Goal: Information Seeking & Learning: Learn about a topic

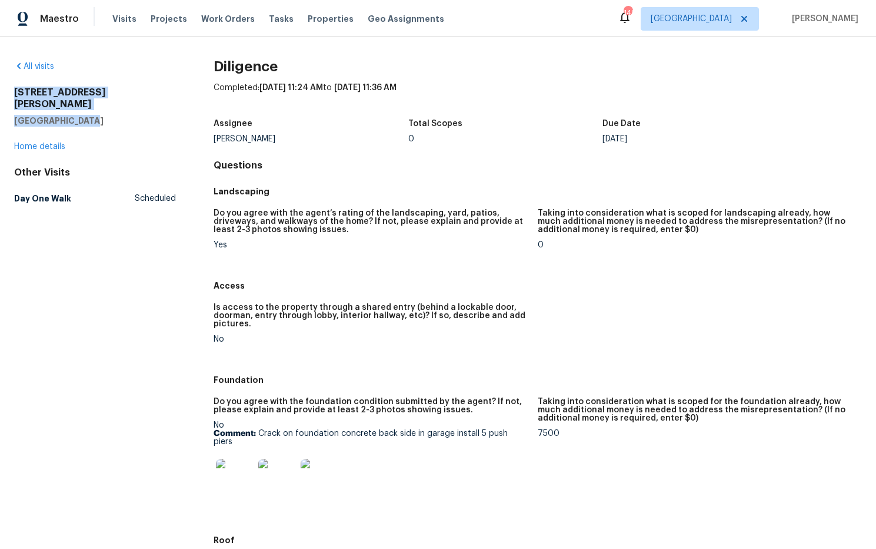
drag, startPoint x: 91, startPoint y: 103, endPoint x: 9, endPoint y: 92, distance: 82.6
click at [9, 92] on div "All visits 306 Cooper Creek Dr Dallas, GA 30157 Home details Other Visits Day O…" at bounding box center [438, 292] width 876 height 511
copy div "306 Cooper Creek Dr Dallas, GA 30157"
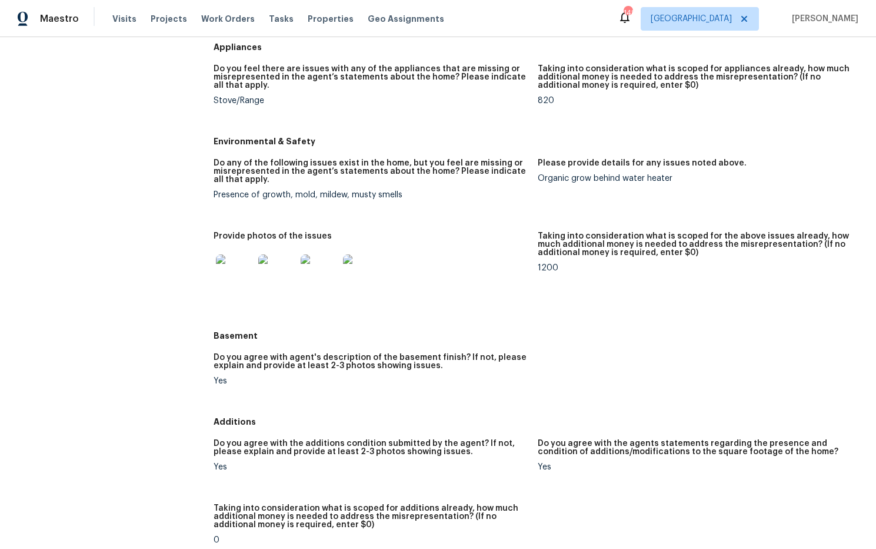
scroll to position [1143, 0]
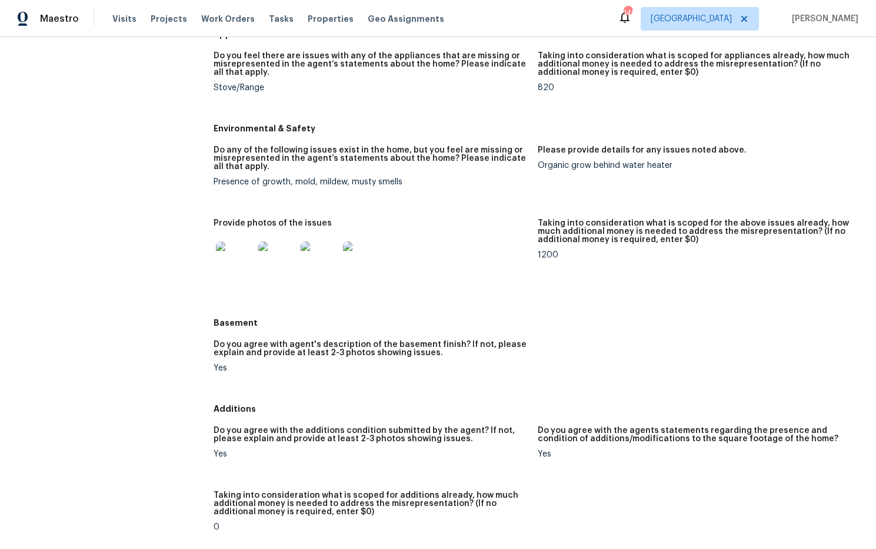
click at [237, 263] on img at bounding box center [235, 260] width 38 height 38
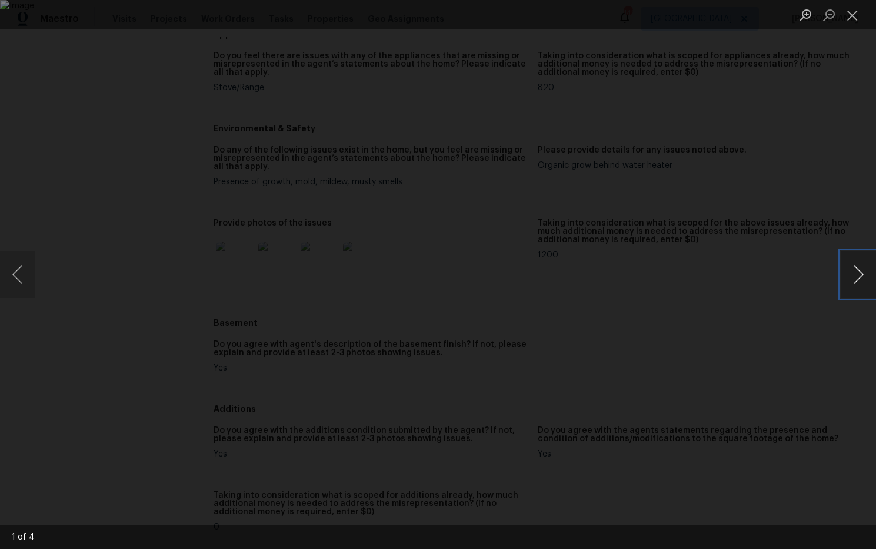
click at [857, 282] on button "Next image" at bounding box center [858, 274] width 35 height 47
click at [855, 17] on button "Close lightbox" at bounding box center [853, 15] width 24 height 21
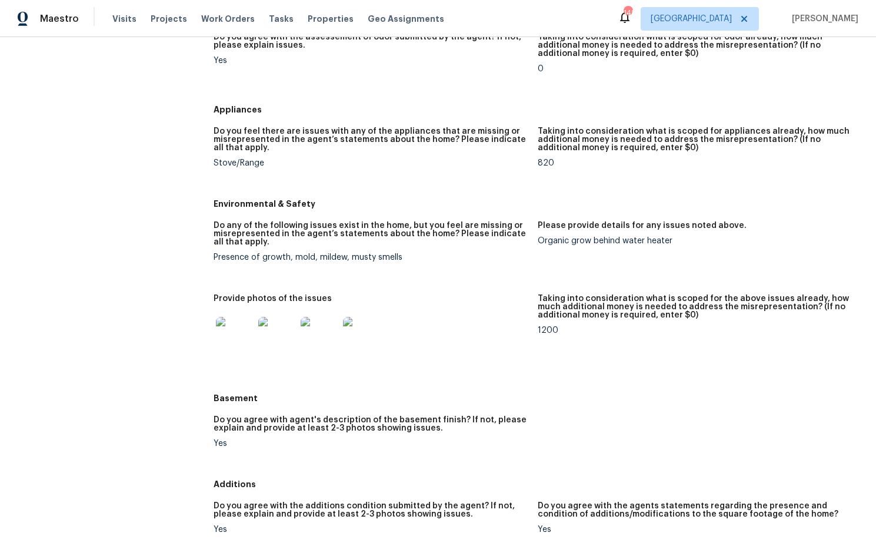
scroll to position [1054, 0]
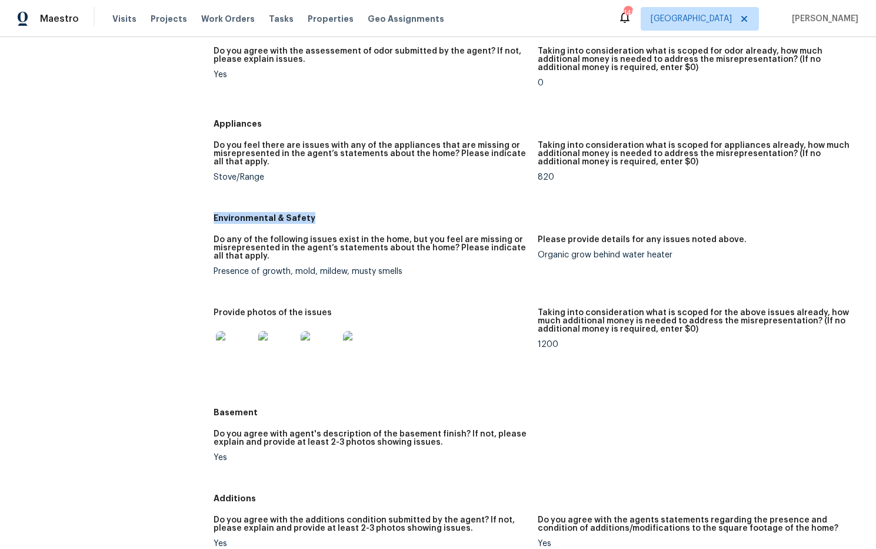
drag, startPoint x: 327, startPoint y: 212, endPoint x: 202, endPoint y: 203, distance: 125.7
click at [202, 204] on div "All visits 306 Cooper Creek Dr Dallas, GA 30157 Home details Other Visits Day O…" at bounding box center [438, 48] width 848 height 2082
click at [285, 119] on h5 "Appliances" at bounding box center [538, 124] width 649 height 12
drag, startPoint x: 263, startPoint y: 117, endPoint x: 237, endPoint y: 115, distance: 26.5
click at [206, 116] on div "All visits 306 Cooper Creek Dr Dallas, GA 30157 Home details Other Visits Day O…" at bounding box center [438, 48] width 848 height 2082
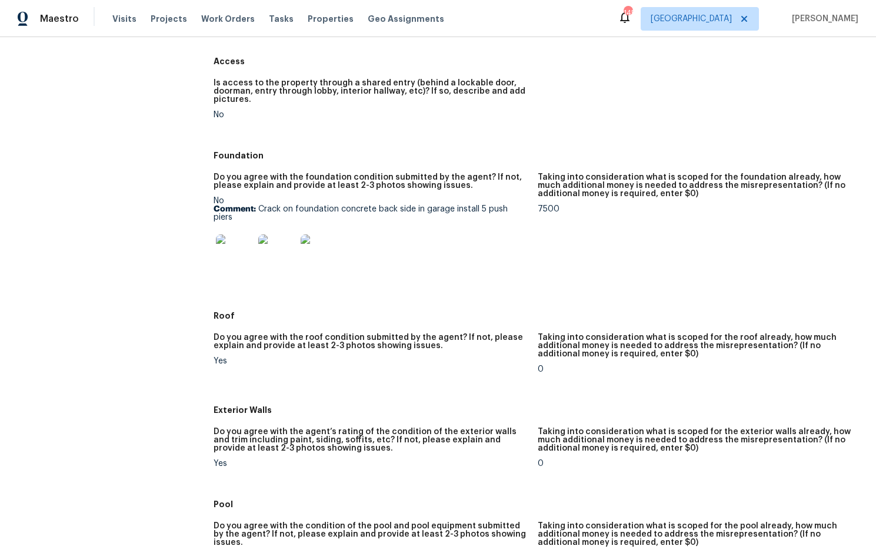
scroll to position [208, 0]
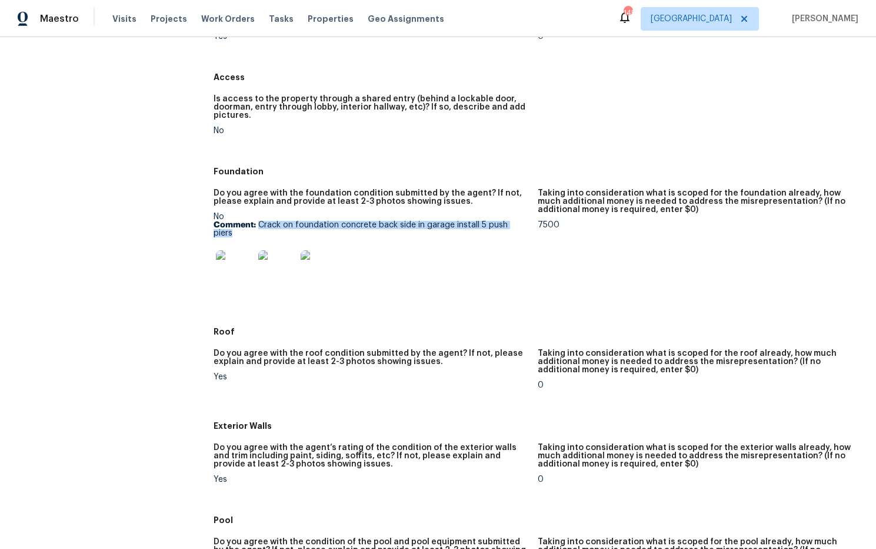
drag, startPoint x: 259, startPoint y: 224, endPoint x: 527, endPoint y: 228, distance: 267.8
click at [529, 228] on figure "Do you agree with the foundation condition submitted by the agent? If not, plea…" at bounding box center [376, 251] width 324 height 125
copy p "Crack on foundation concrete back side in garage install 5 push piers"
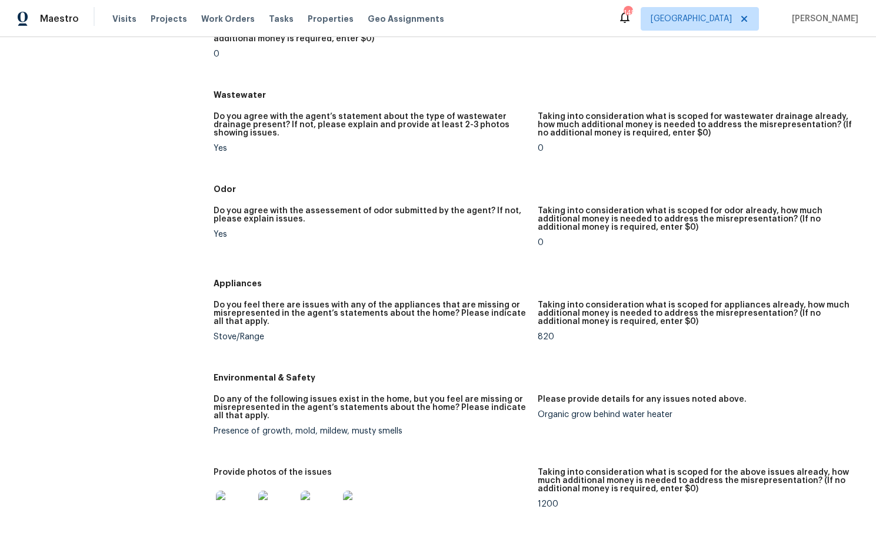
scroll to position [907, 0]
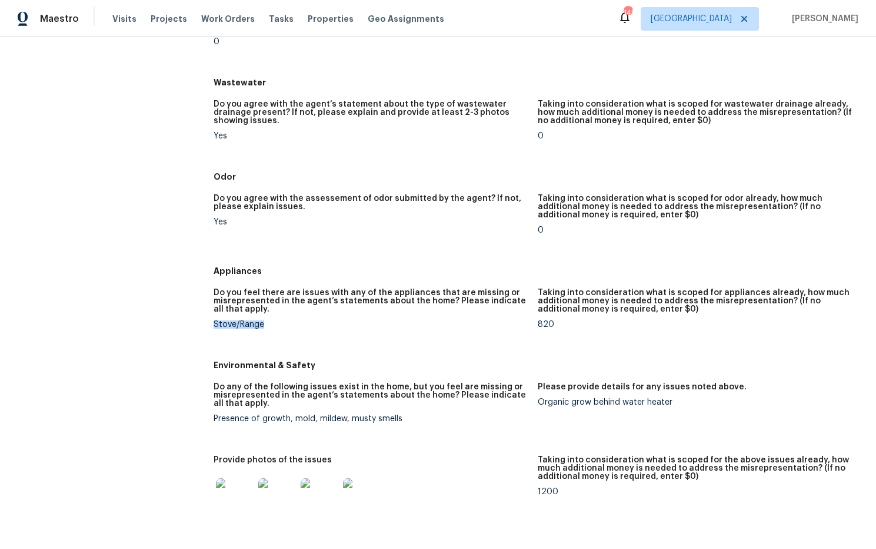
drag, startPoint x: 275, startPoint y: 316, endPoint x: 212, endPoint y: 314, distance: 63.0
click at [211, 314] on div "All visits 306 Cooper Creek Dr Dallas, GA 30157 Home details Other Visits Day O…" at bounding box center [438, 195] width 848 height 2082
copy div "Stove/Range"
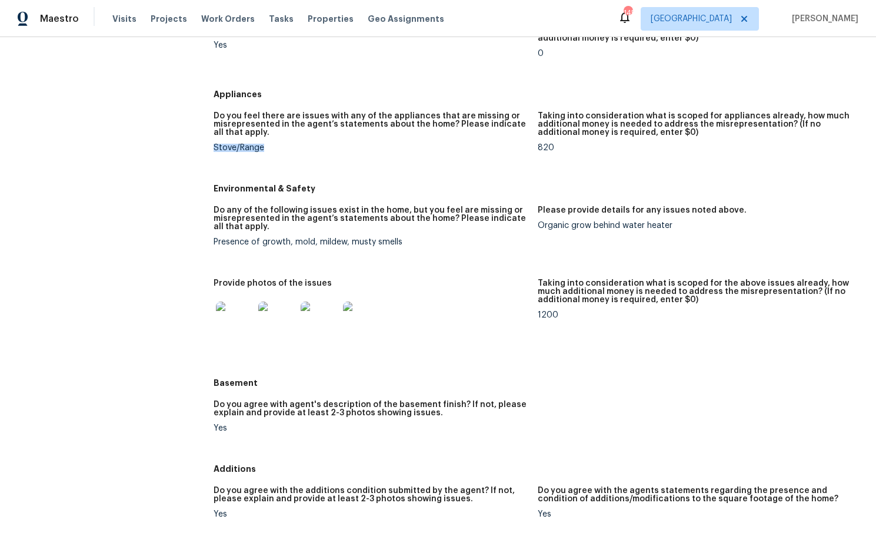
scroll to position [1085, 0]
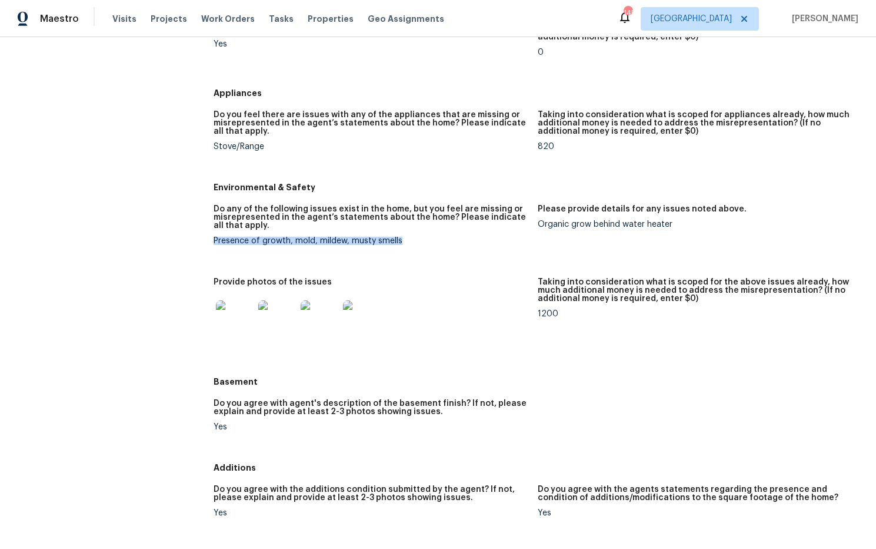
drag, startPoint x: 417, startPoint y: 230, endPoint x: 205, endPoint y: 228, distance: 211.9
click at [205, 228] on div "All visits 306 Cooper Creek Dr Dallas, GA 30157 Home details Other Visits Day O…" at bounding box center [438, 17] width 848 height 2082
copy figure "Do any of the following issues exist in the home, but you feel are missing or m…"
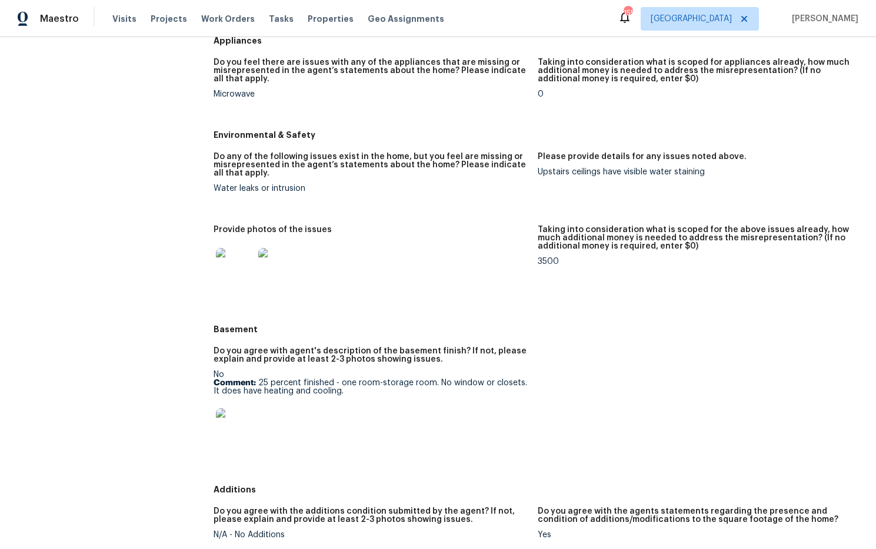
scroll to position [1081, 0]
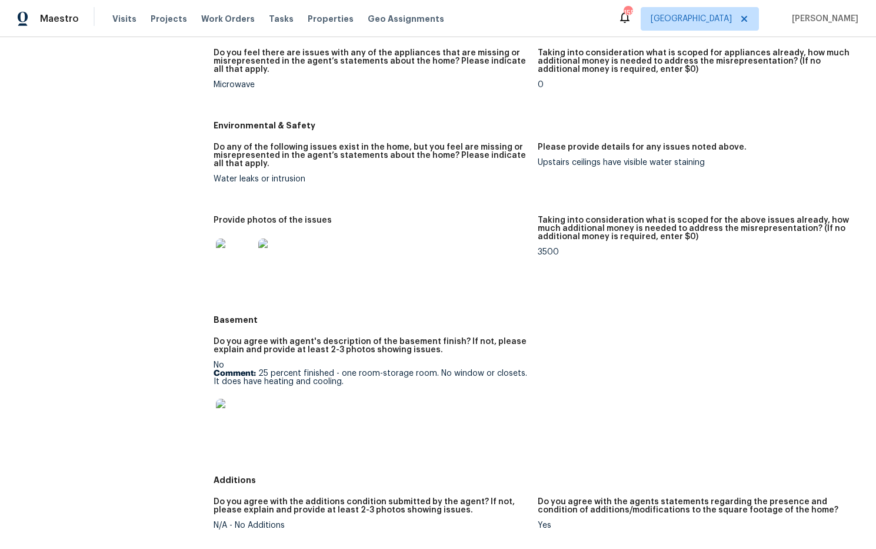
click at [238, 255] on img at bounding box center [235, 257] width 38 height 38
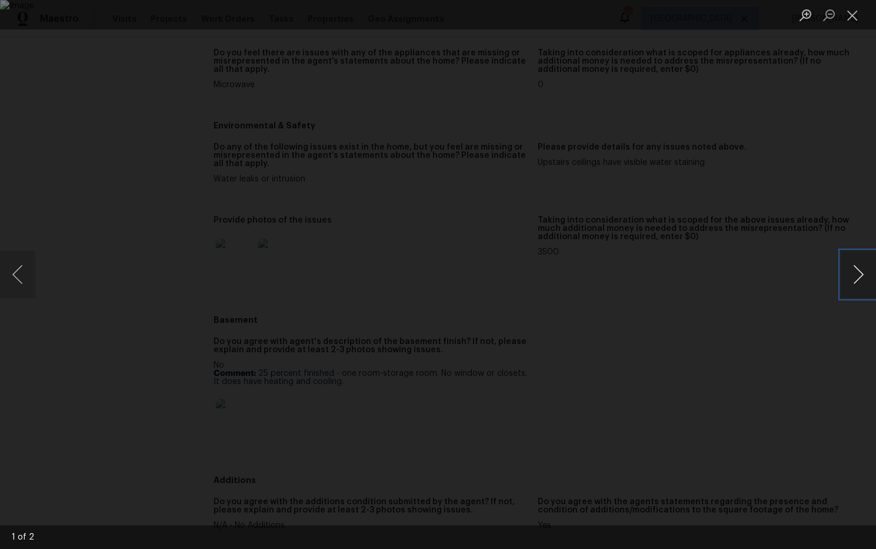
click at [859, 284] on button "Next image" at bounding box center [858, 274] width 35 height 47
click at [855, 15] on button "Close lightbox" at bounding box center [853, 15] width 24 height 21
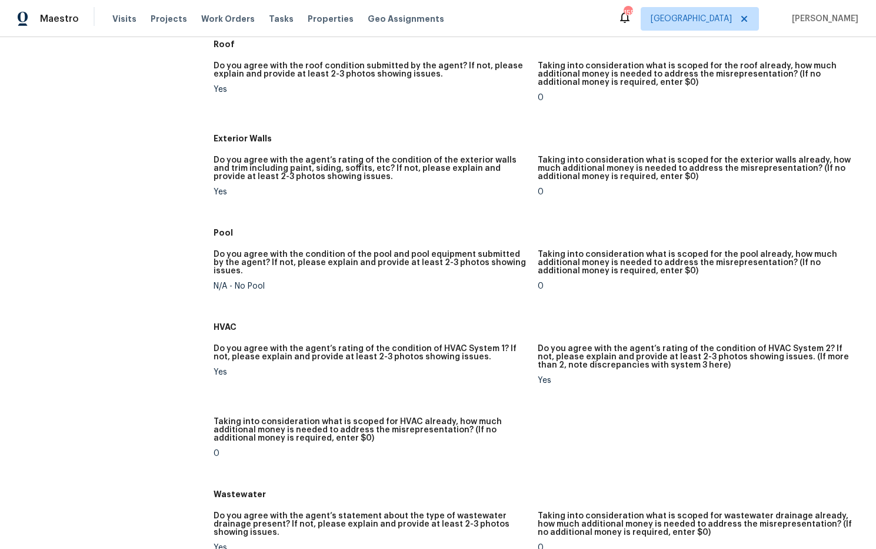
scroll to position [0, 0]
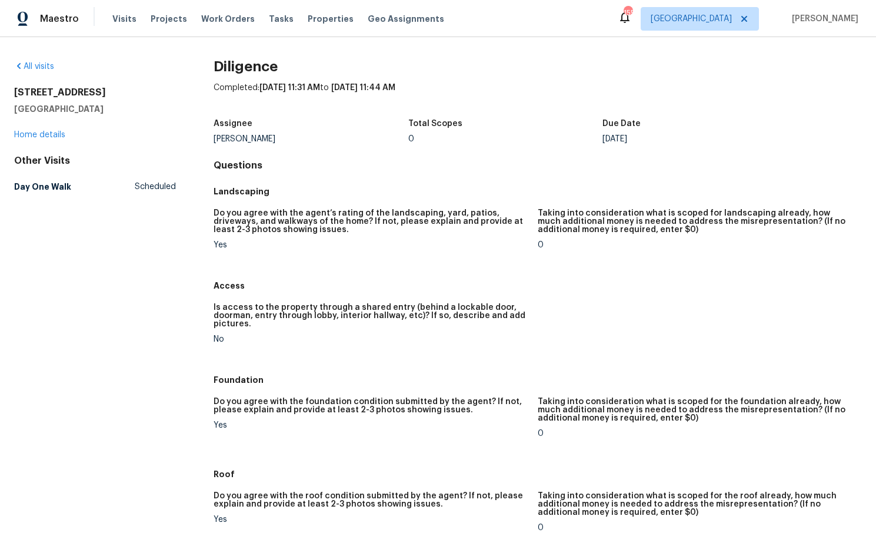
drag, startPoint x: 70, startPoint y: 102, endPoint x: 9, endPoint y: 91, distance: 61.5
click at [9, 91] on div "All visits 404 Elfie Ct Clarksville, TN 37040 Home details Other Visits Day One…" at bounding box center [438, 292] width 876 height 511
copy div "404 Elfie Ct Clarksville, TN 37040"
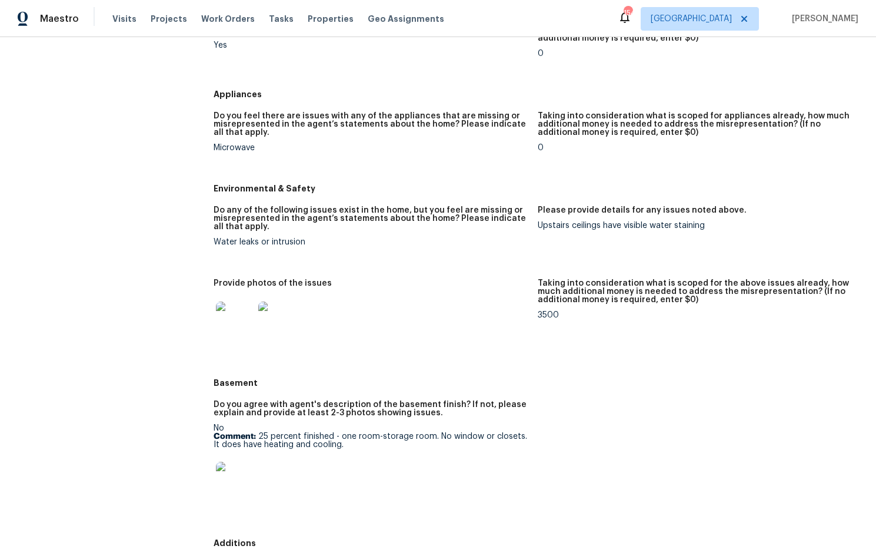
scroll to position [1026, 0]
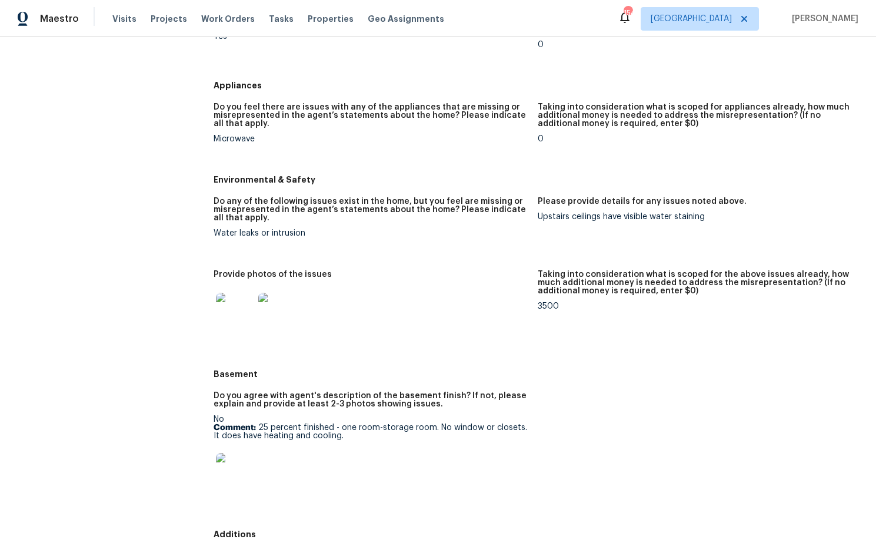
click at [247, 321] on img at bounding box center [235, 311] width 38 height 38
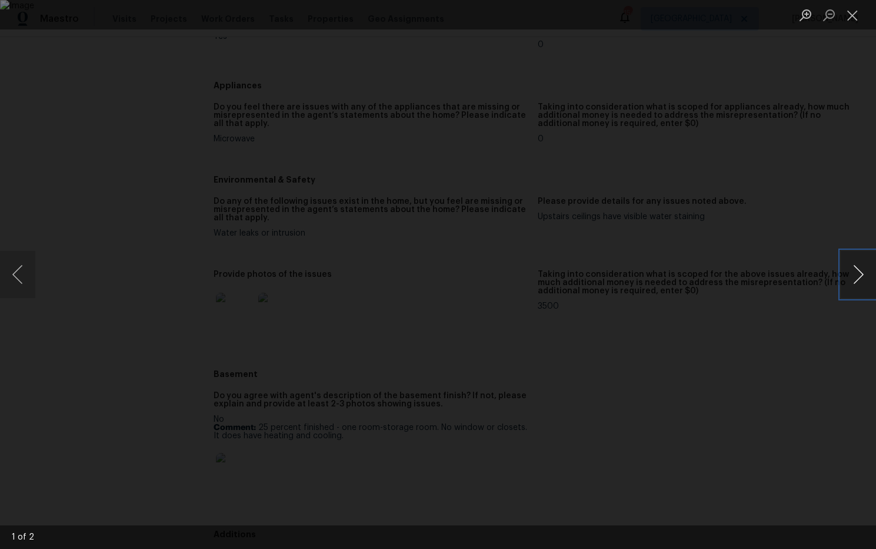
click at [859, 276] on button "Next image" at bounding box center [858, 274] width 35 height 47
